Goal: Information Seeking & Learning: Find specific fact

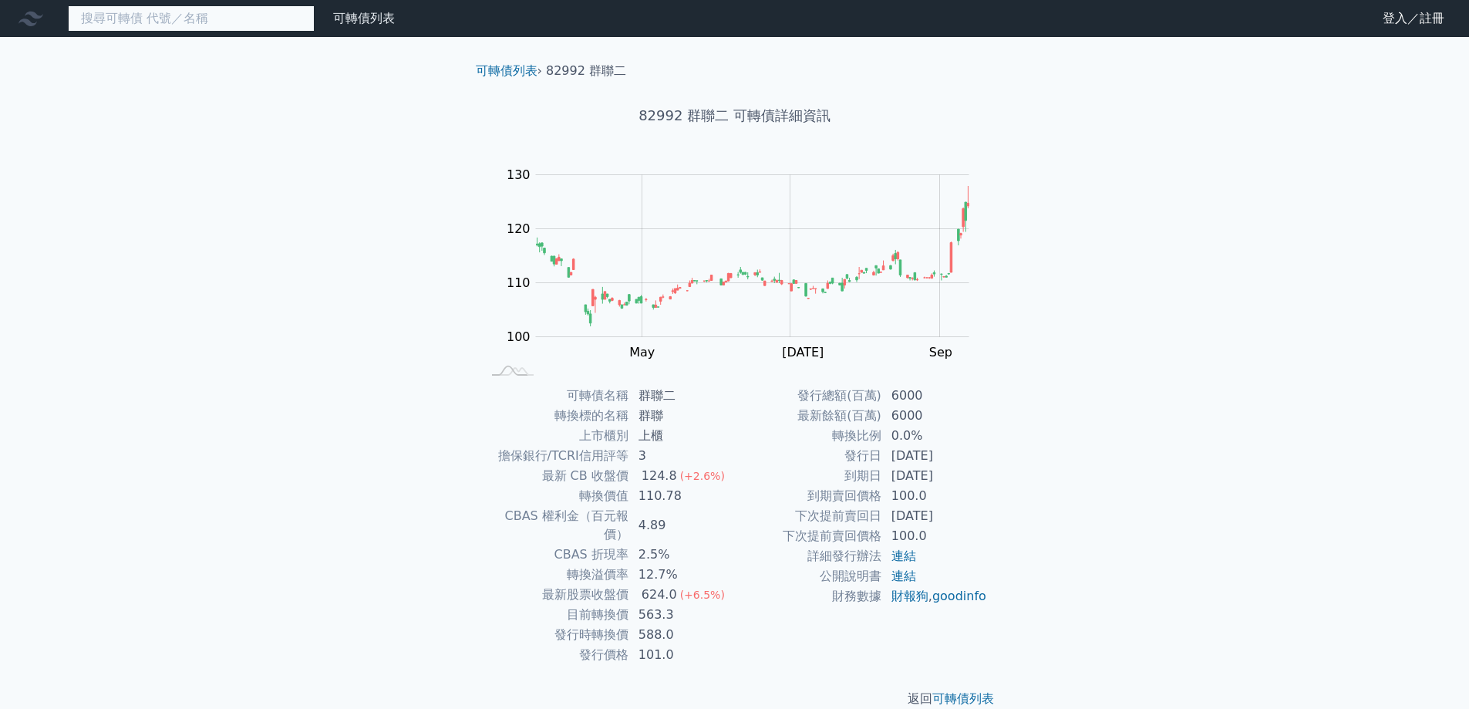
click at [167, 22] on input at bounding box center [191, 18] width 247 height 26
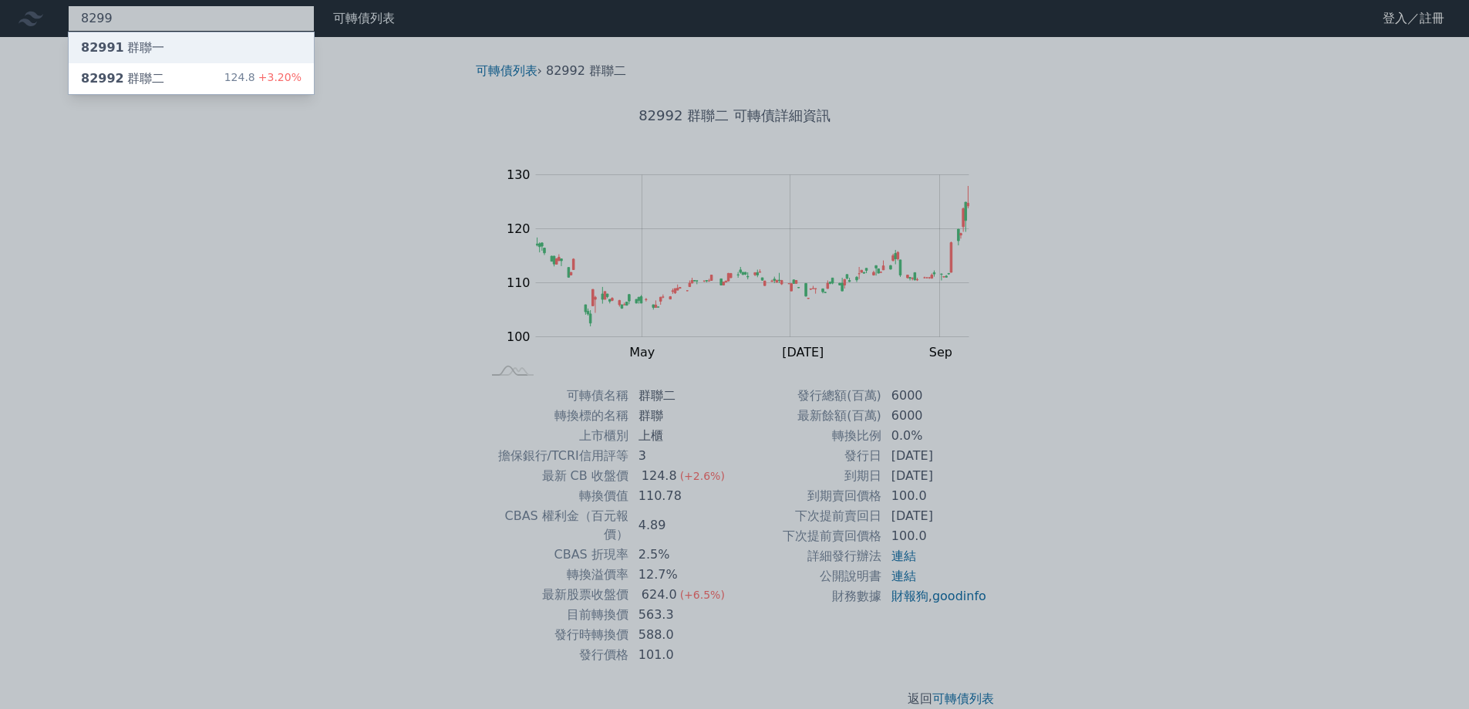
type input "8299"
click at [187, 48] on div "82991 群聯一" at bounding box center [191, 47] width 245 height 31
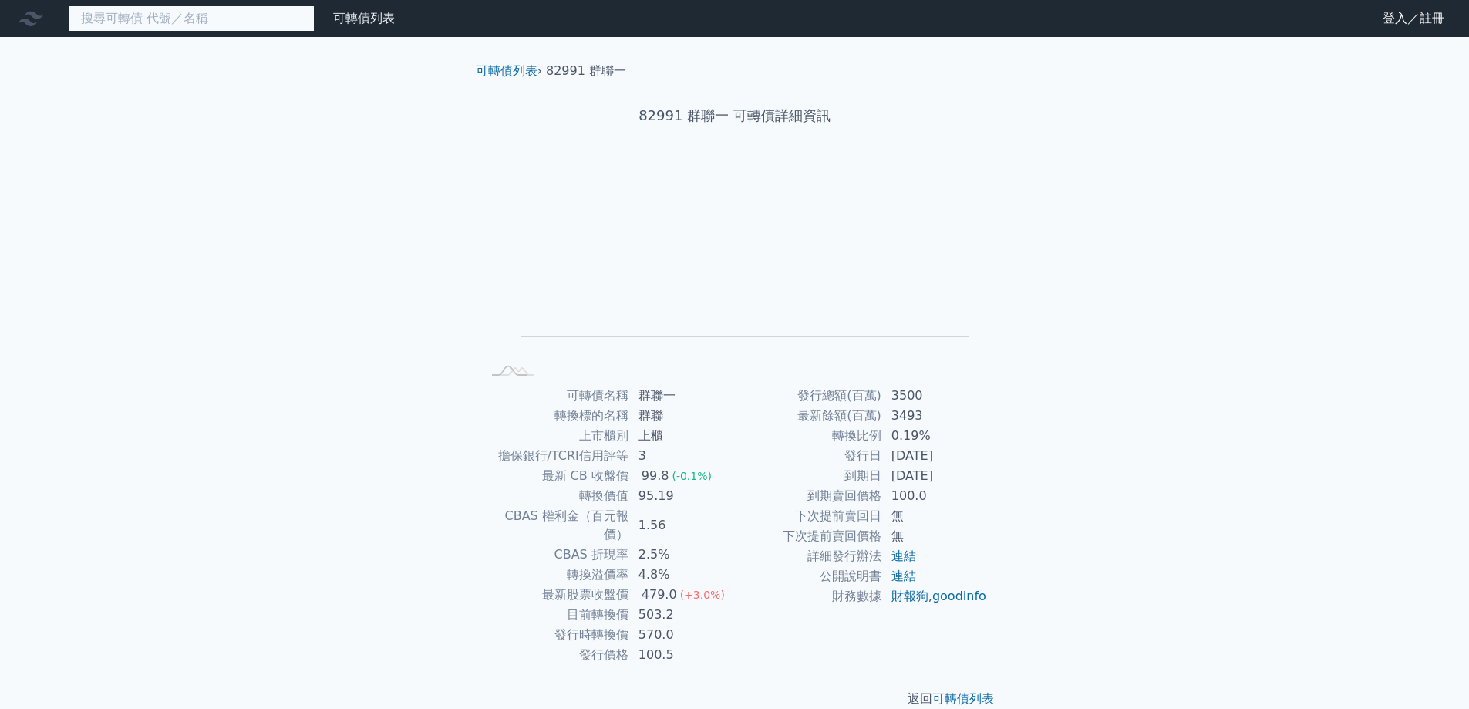
click at [155, 19] on input at bounding box center [191, 18] width 247 height 26
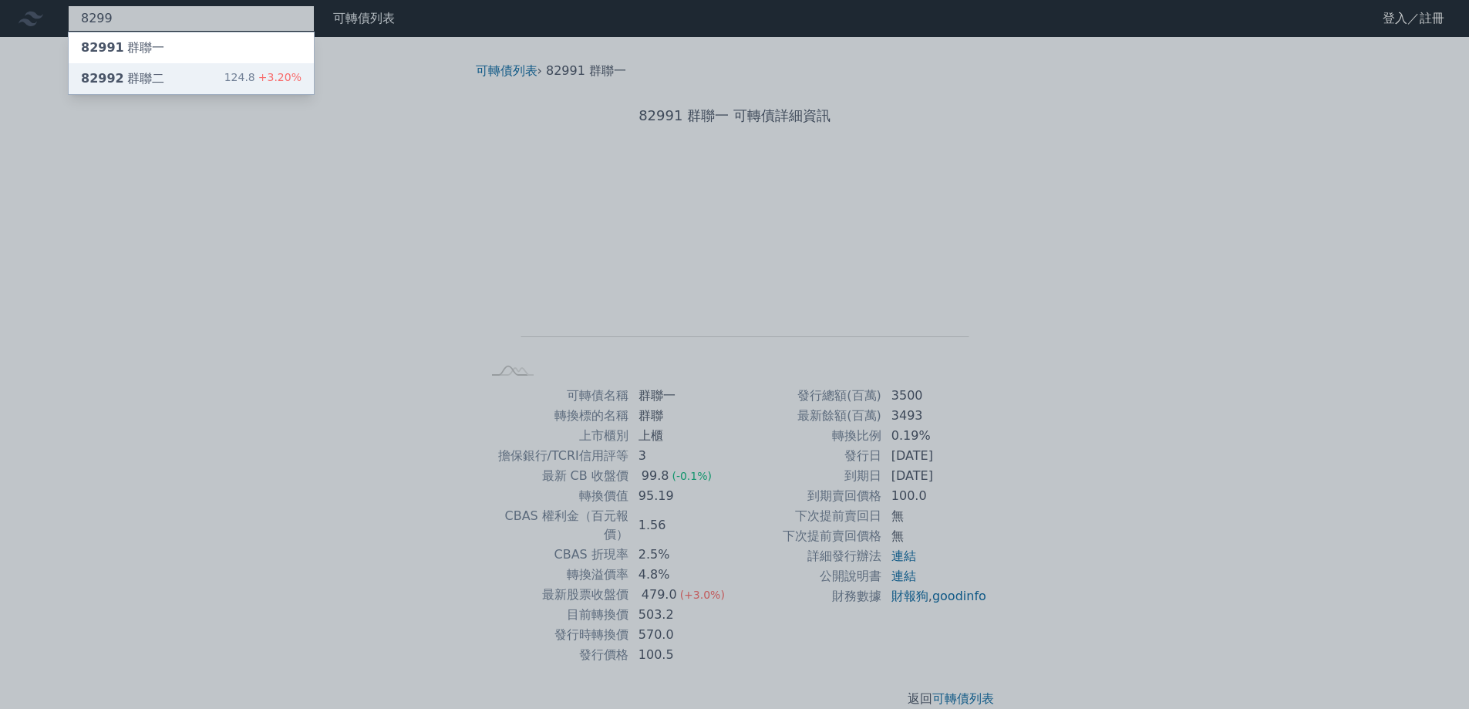
type input "8299"
click at [228, 79] on div "82992 群聯二 124.8 +3.20%" at bounding box center [191, 78] width 245 height 31
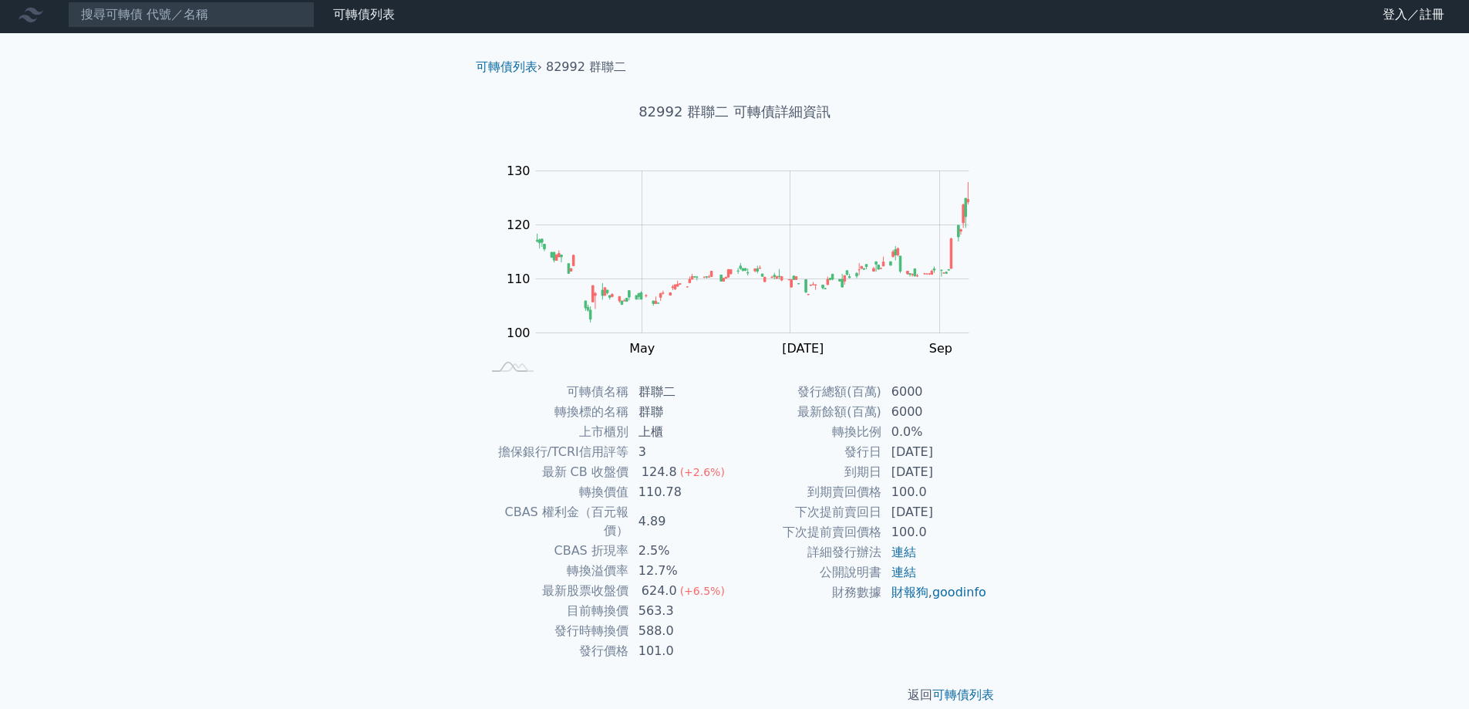
scroll to position [5, 0]
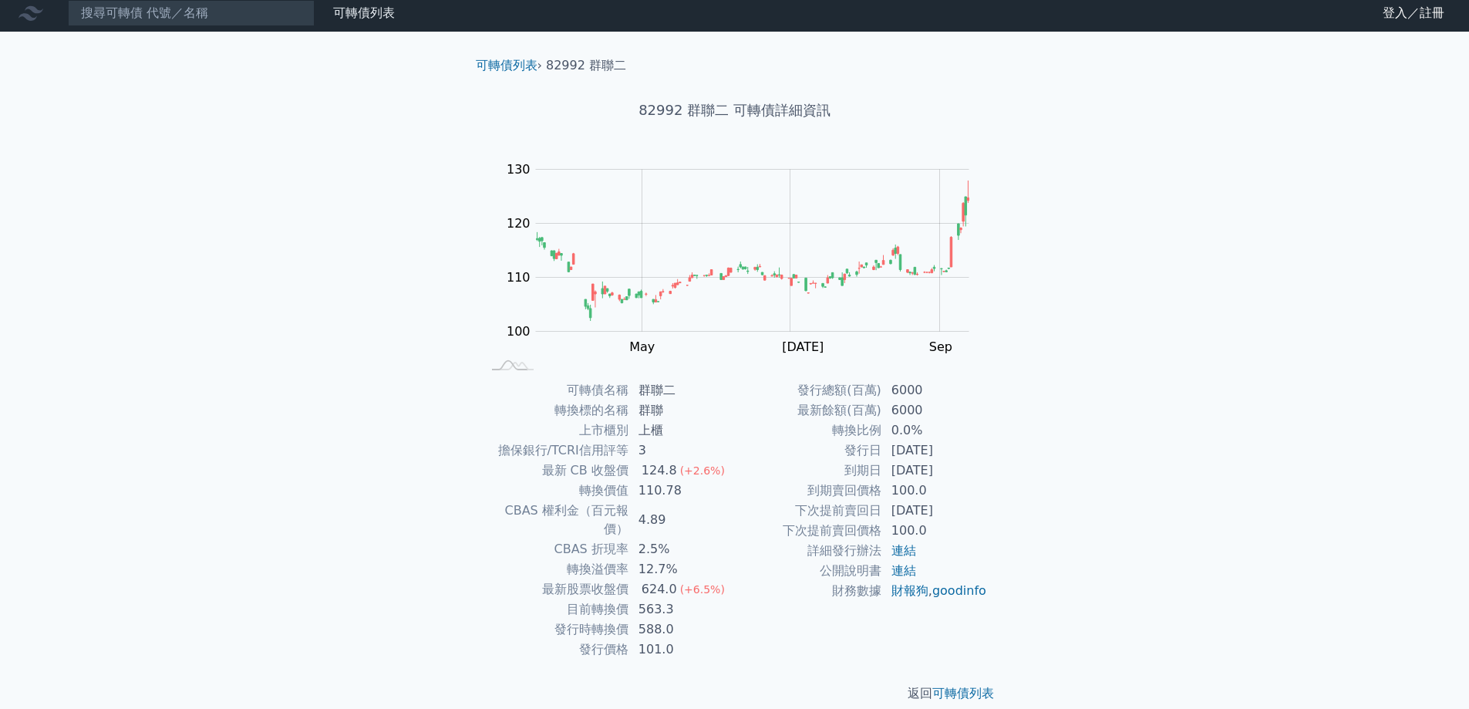
click at [41, 15] on icon at bounding box center [31, 13] width 25 height 25
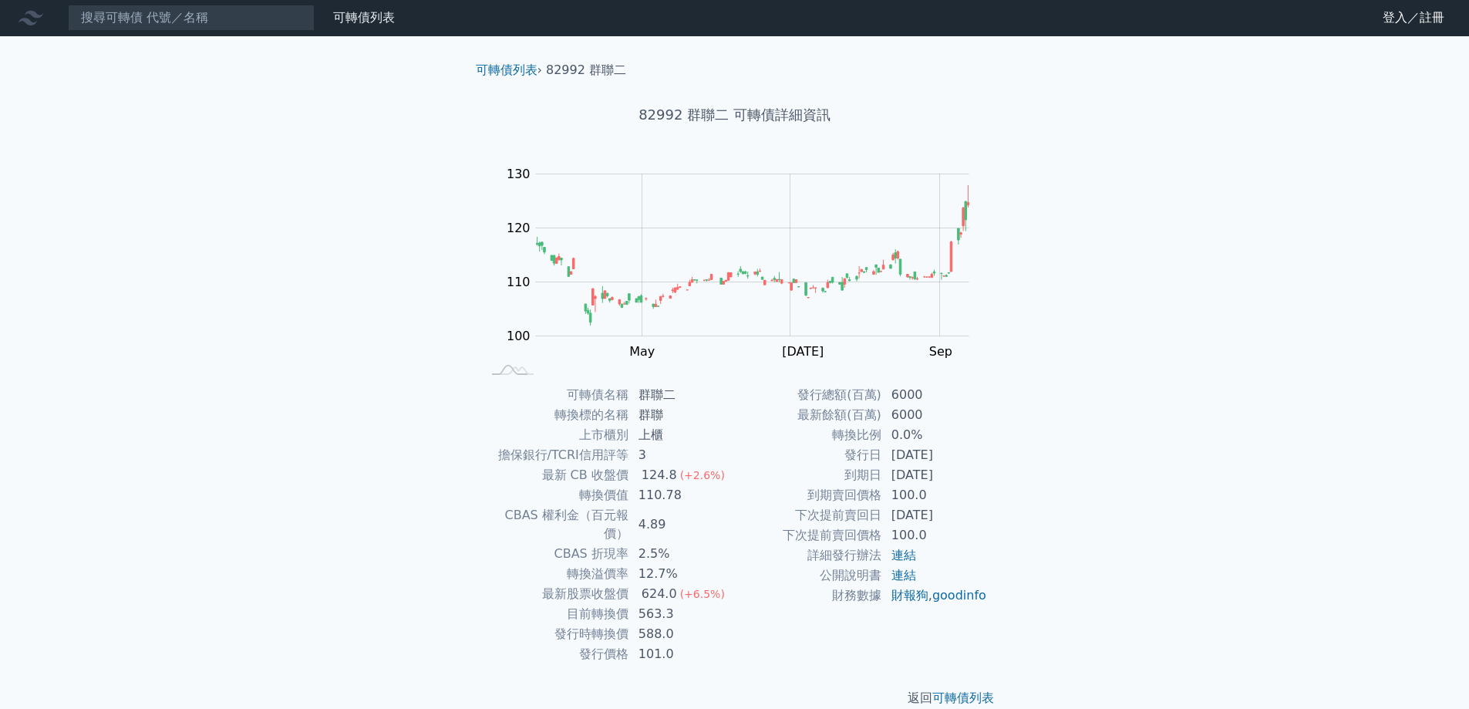
scroll to position [0, 0]
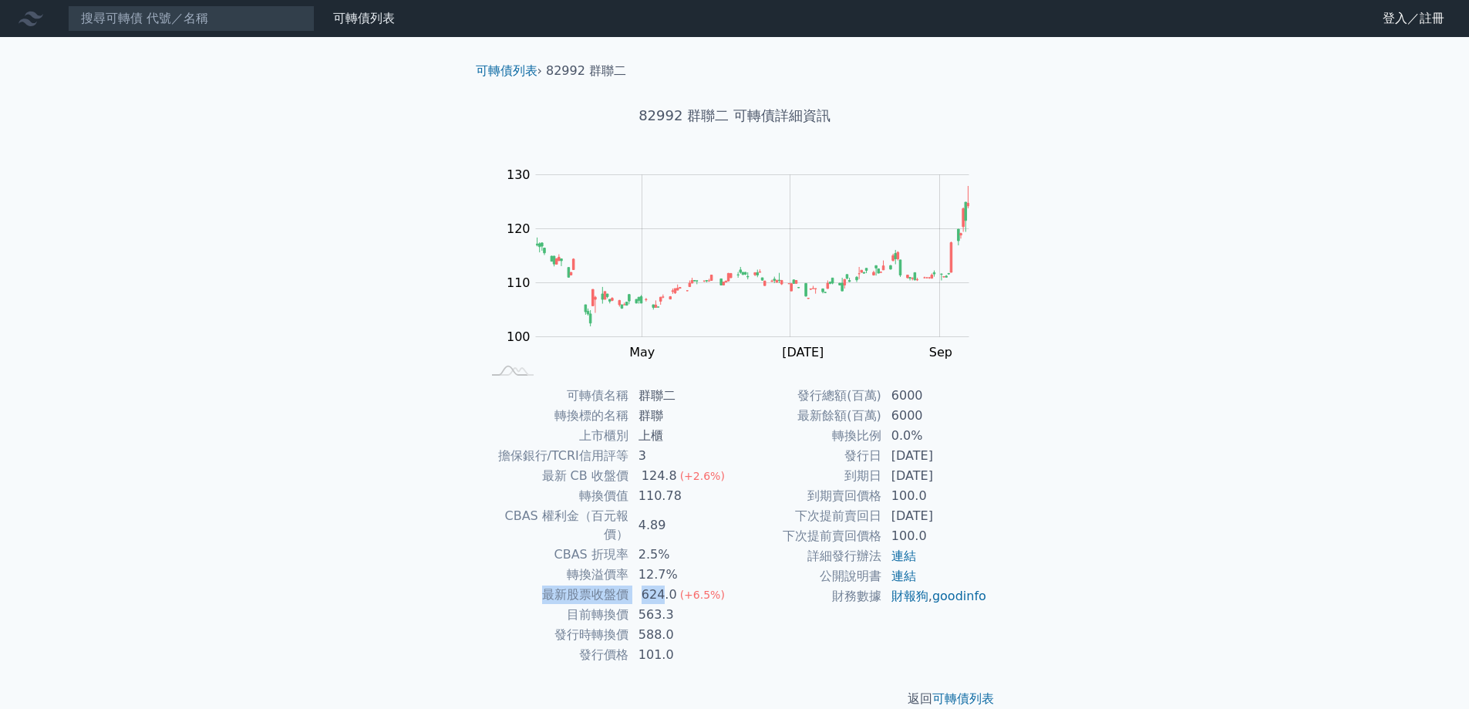
drag, startPoint x: 719, startPoint y: 560, endPoint x: 663, endPoint y: 569, distance: 56.3
click at [663, 569] on tbody "可轉債名稱 群聯二 轉換標的名稱 群聯 上市櫃別 上櫃 擔保銀行/TCRI信用評等 3 最新 CB 收盤價 124.8 (+2.6%) 轉換價值 110.78…" at bounding box center [608, 525] width 253 height 279
click at [663, 585] on div "624.0" at bounding box center [660, 594] width 42 height 19
click at [699, 585] on div "(+6.5%)" at bounding box center [702, 594] width 45 height 19
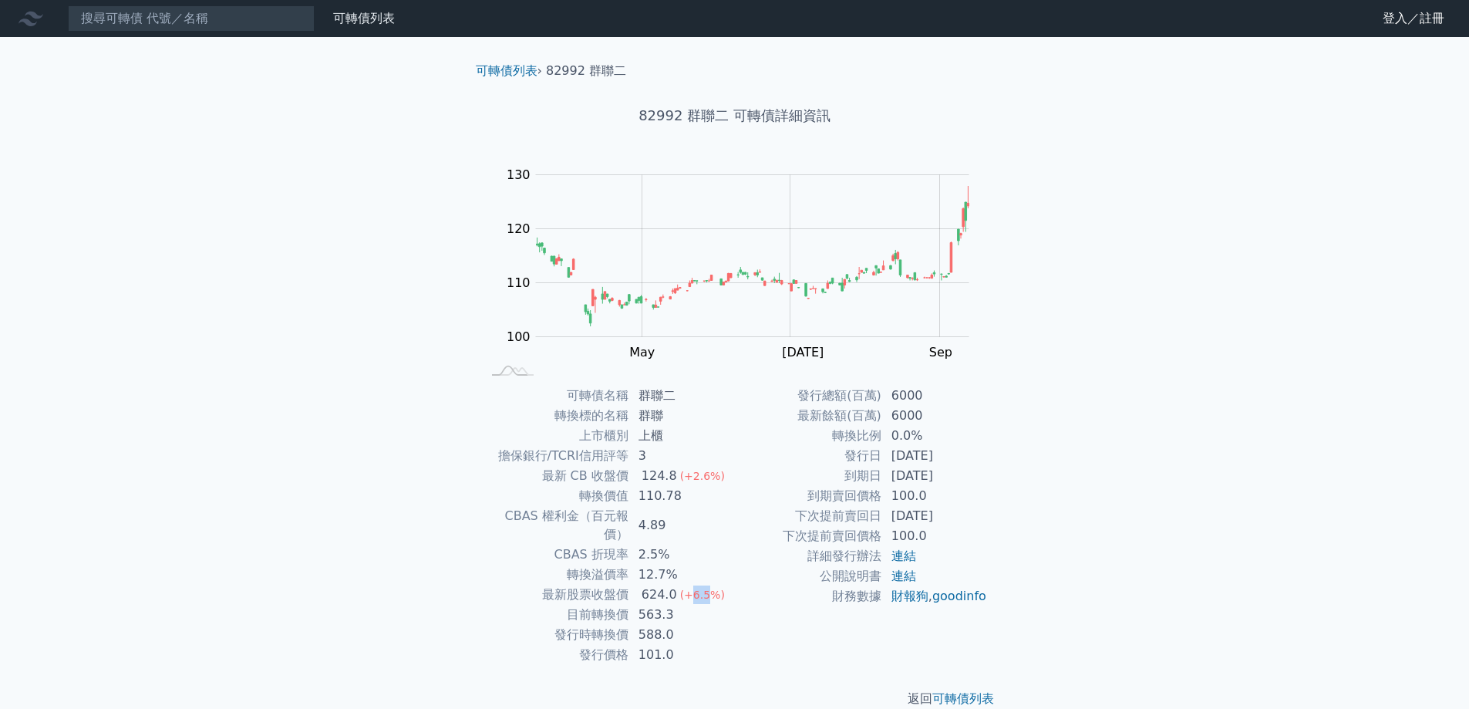
click at [699, 585] on div "(+6.5%)" at bounding box center [702, 594] width 45 height 19
click at [694, 588] on span "(+6.5%)" at bounding box center [702, 594] width 45 height 12
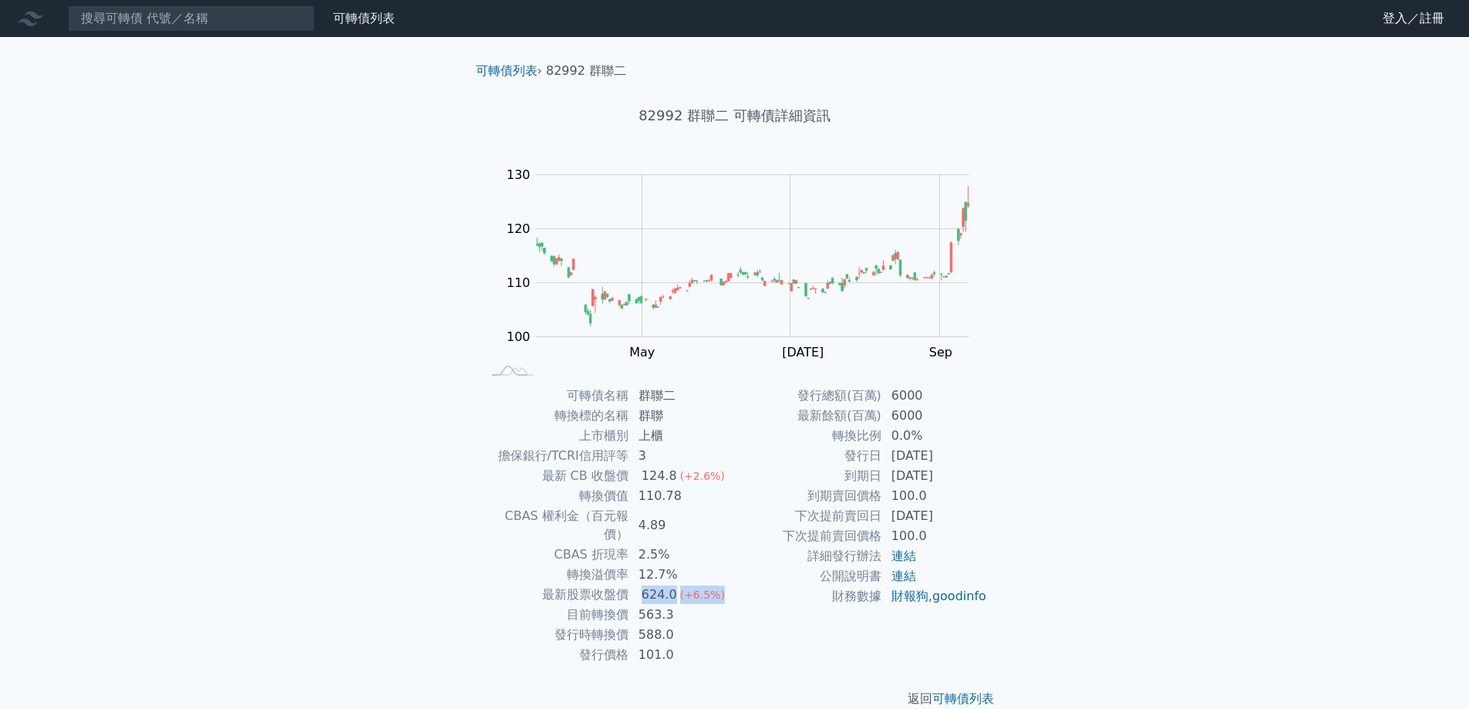
click at [664, 585] on div "624.0" at bounding box center [660, 594] width 42 height 19
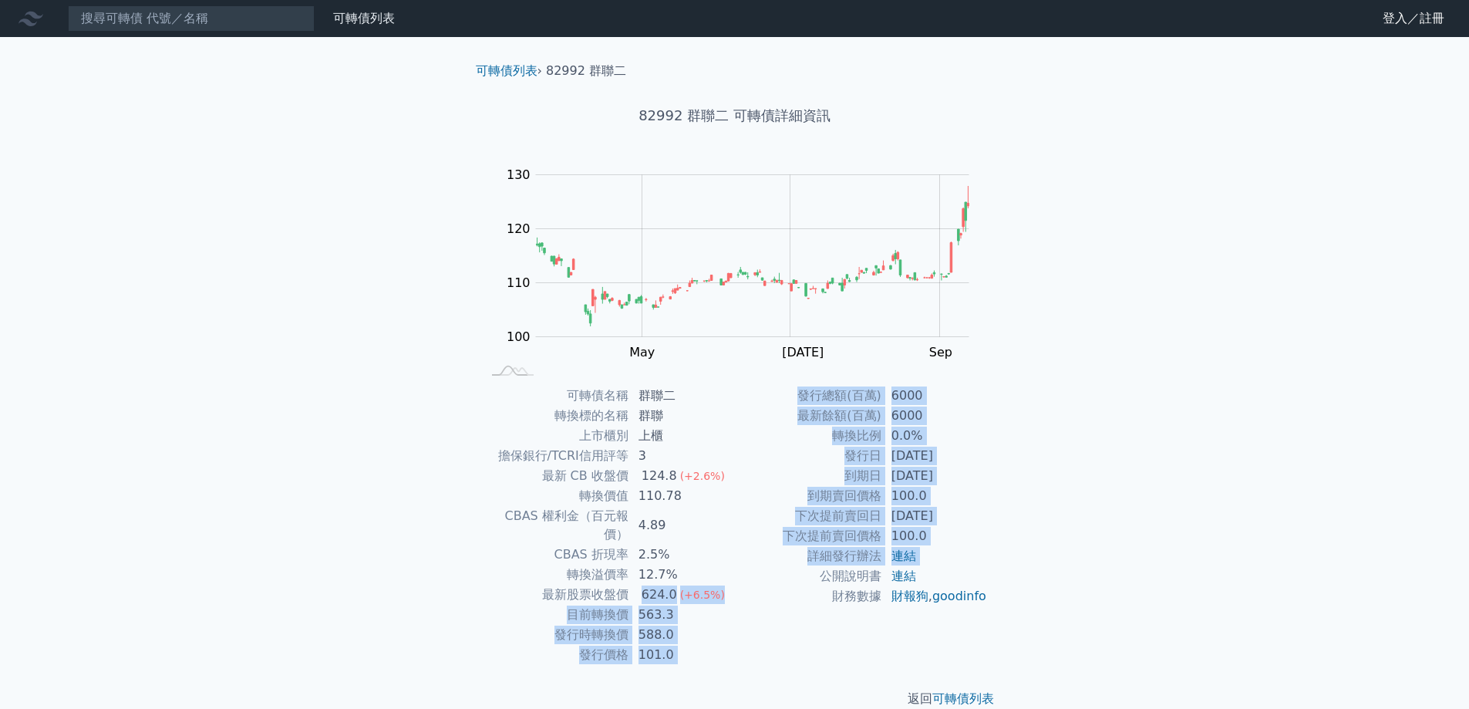
drag, startPoint x: 631, startPoint y: 578, endPoint x: 765, endPoint y: 576, distance: 134.2
click at [765, 576] on div "可轉債名稱 群聯二 轉換標的名稱 群聯 上市櫃別 上櫃 擔保銀行/TCRI信用評等 3 最新 CB 收盤價 124.8 (+2.6%) 轉換價值 110.78…" at bounding box center [735, 525] width 543 height 279
click at [765, 576] on td "公開說明書" at bounding box center [808, 576] width 147 height 20
